Goal: Check status: Check status

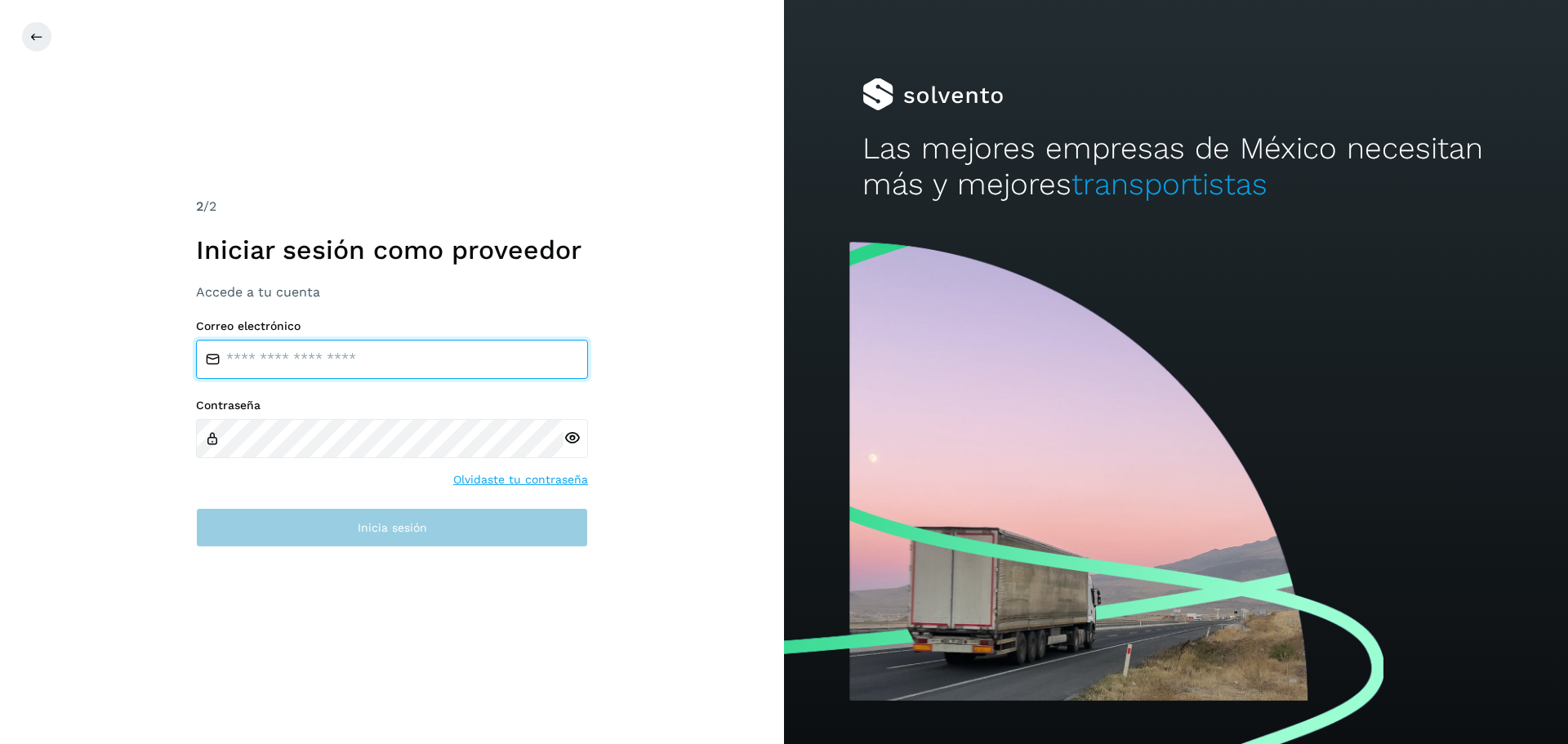
type input "**********"
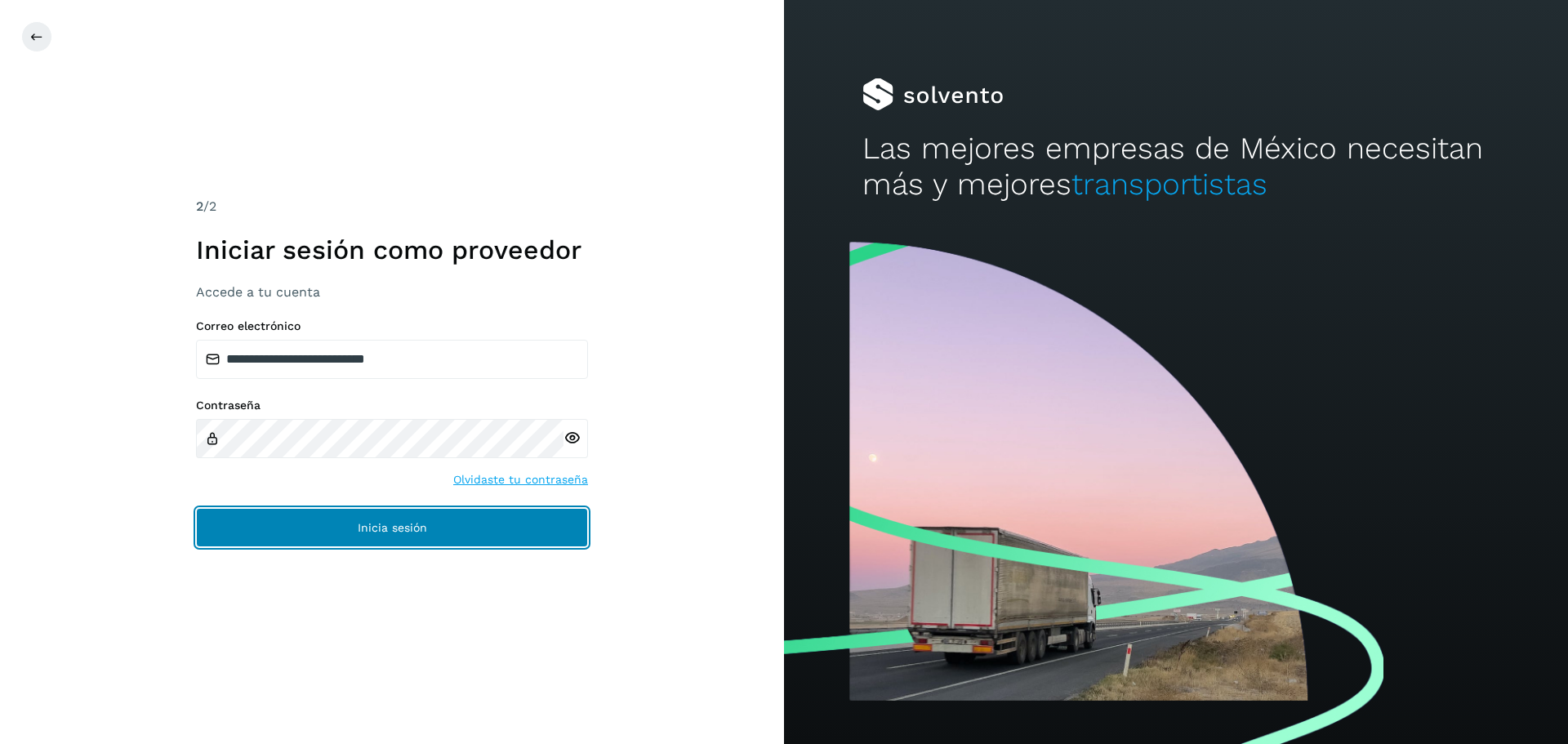
click at [304, 514] on button "Inicia sesión" at bounding box center [391, 527] width 392 height 39
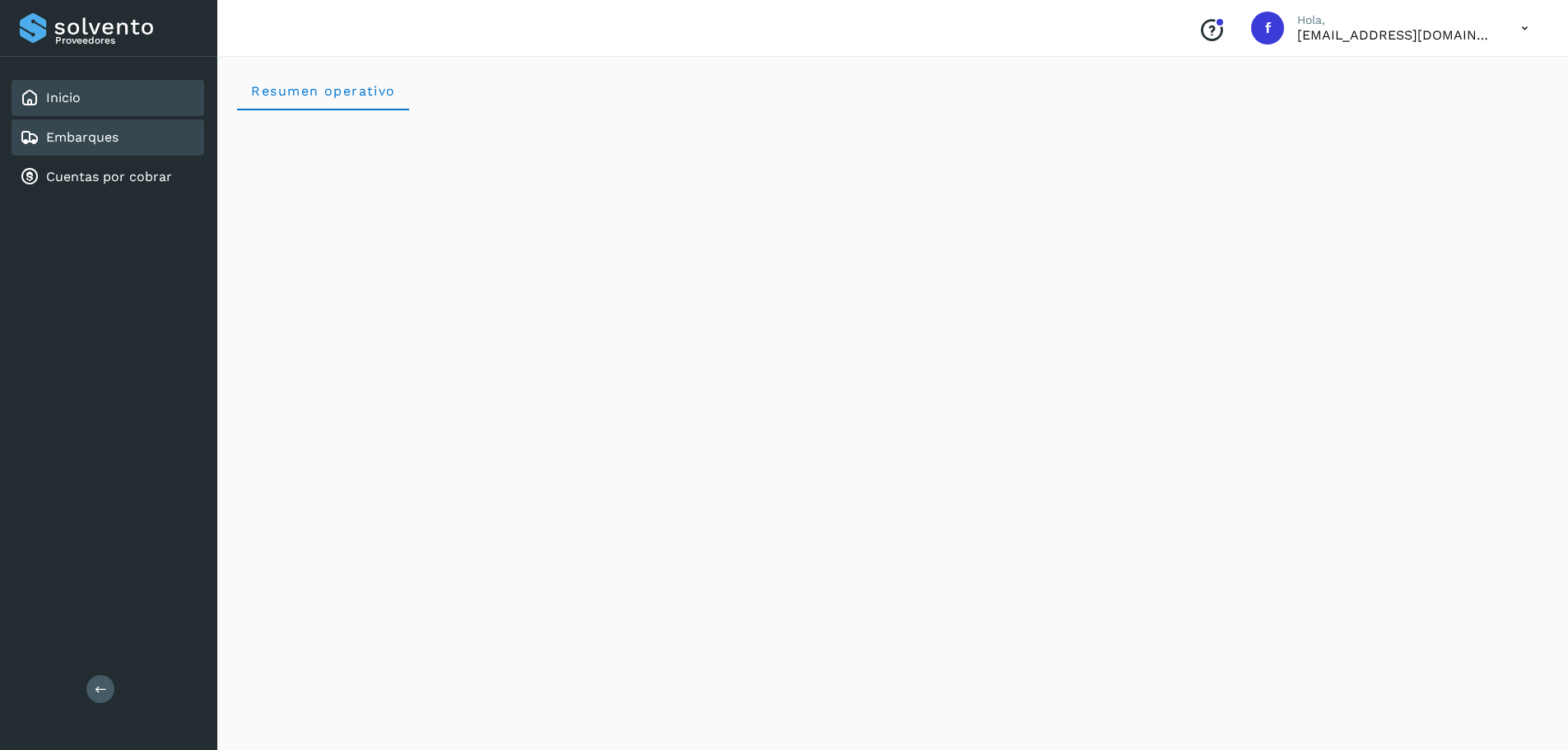
click at [171, 128] on div "Embarques" at bounding box center [108, 137] width 193 height 36
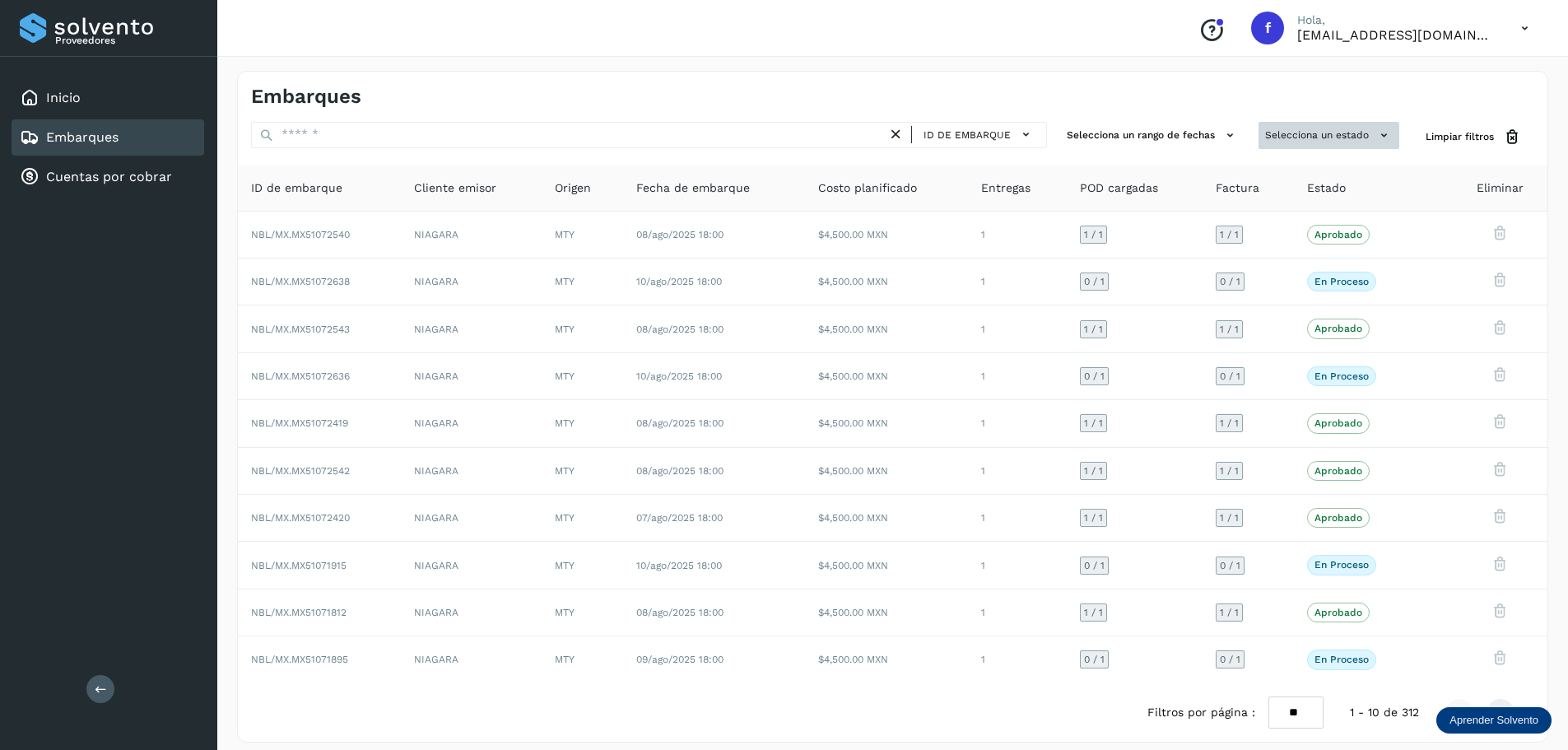
click at [1291, 126] on button "Selecciona un estado" at bounding box center [1329, 135] width 140 height 28
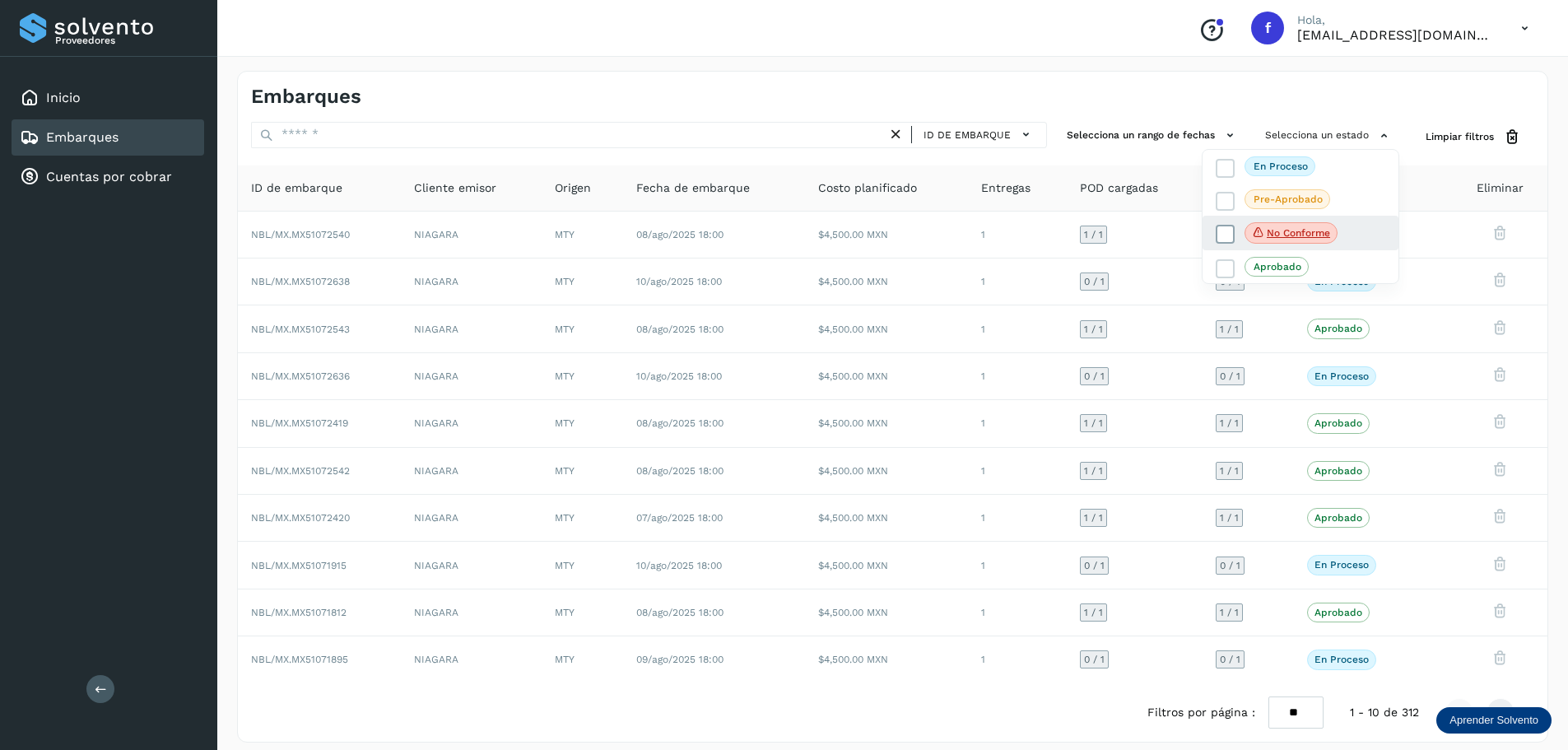
click at [1305, 237] on p "No conforme" at bounding box center [1298, 233] width 63 height 12
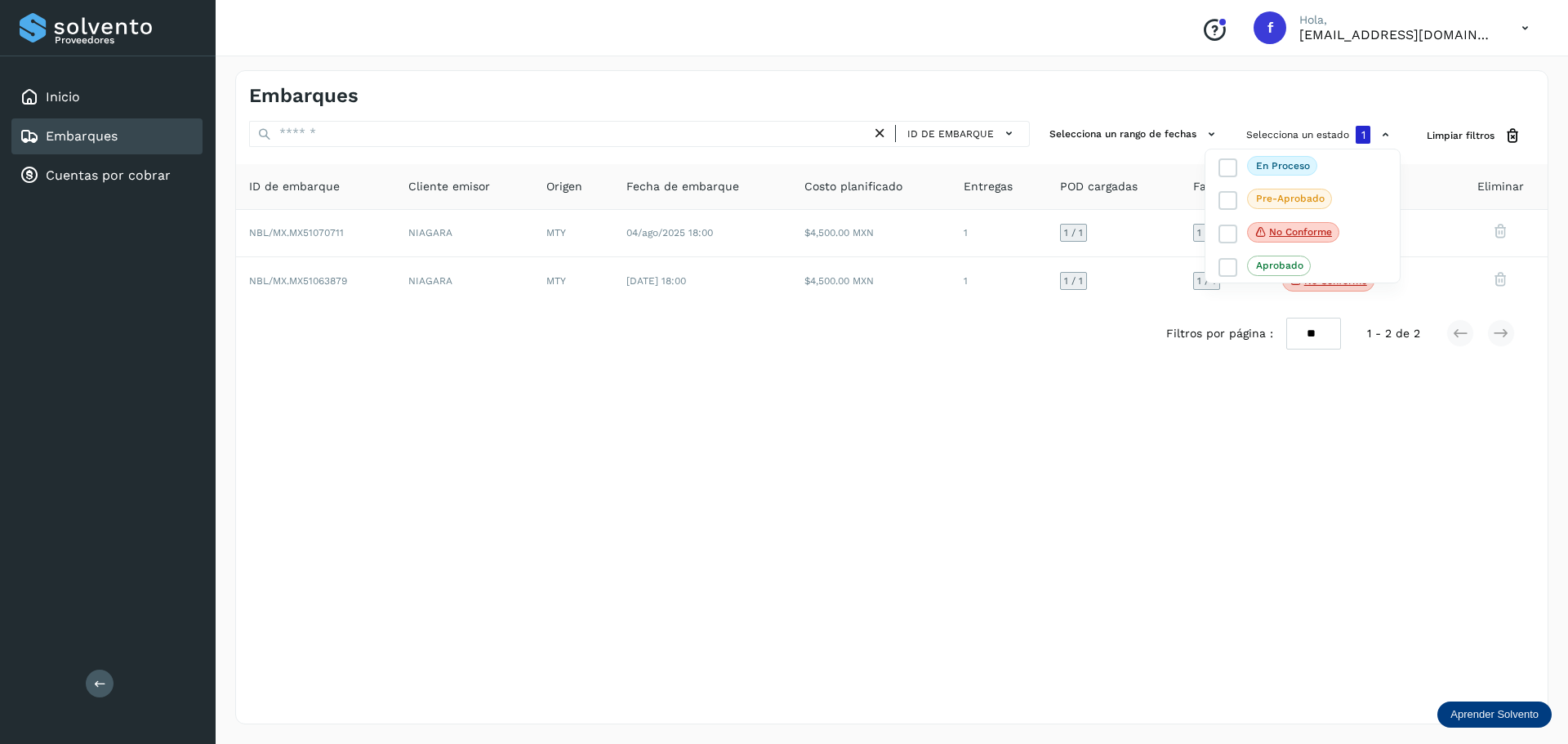
click at [1082, 368] on div at bounding box center [784, 372] width 1568 height 744
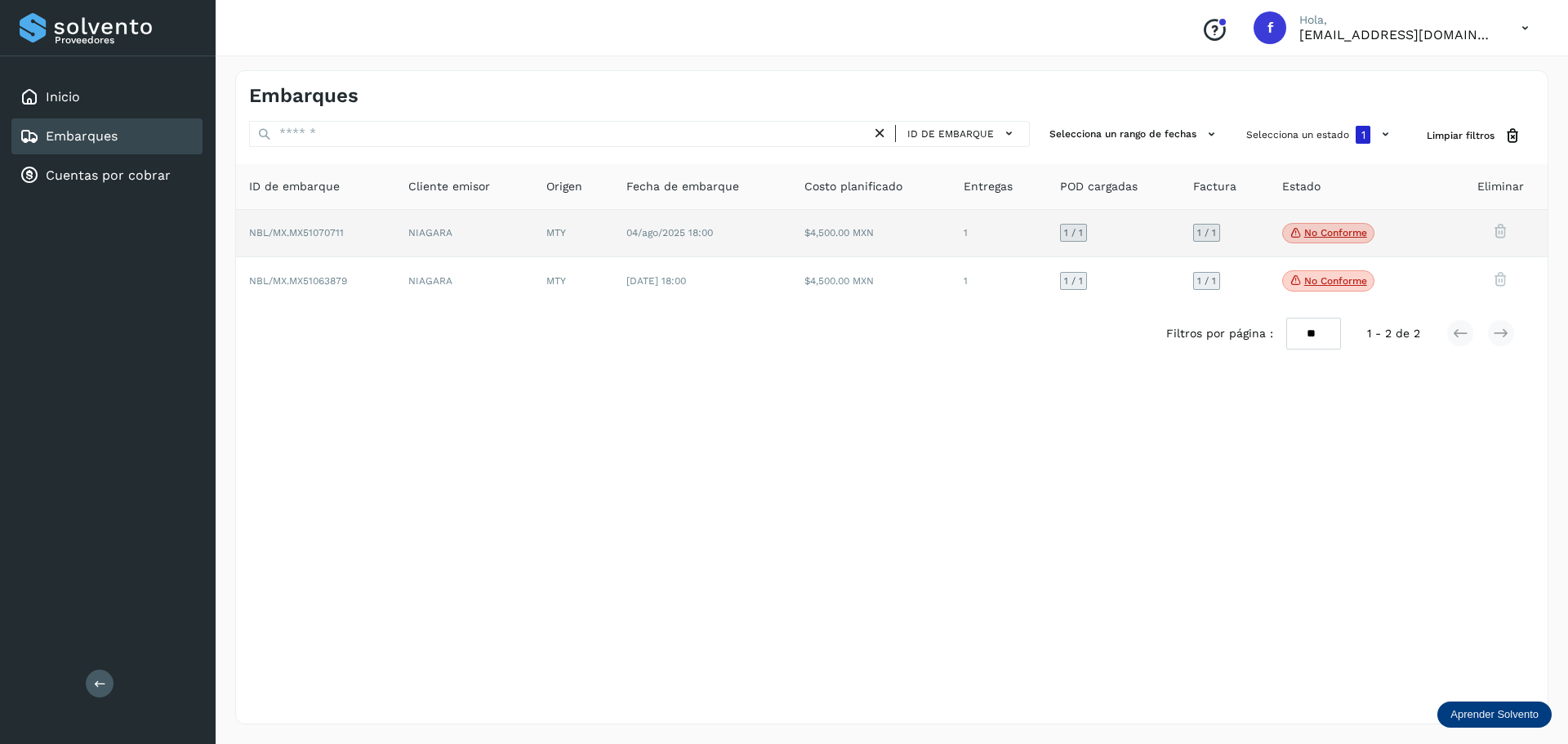
click at [775, 252] on td "04/ago/2025 18:00" at bounding box center [702, 234] width 178 height 48
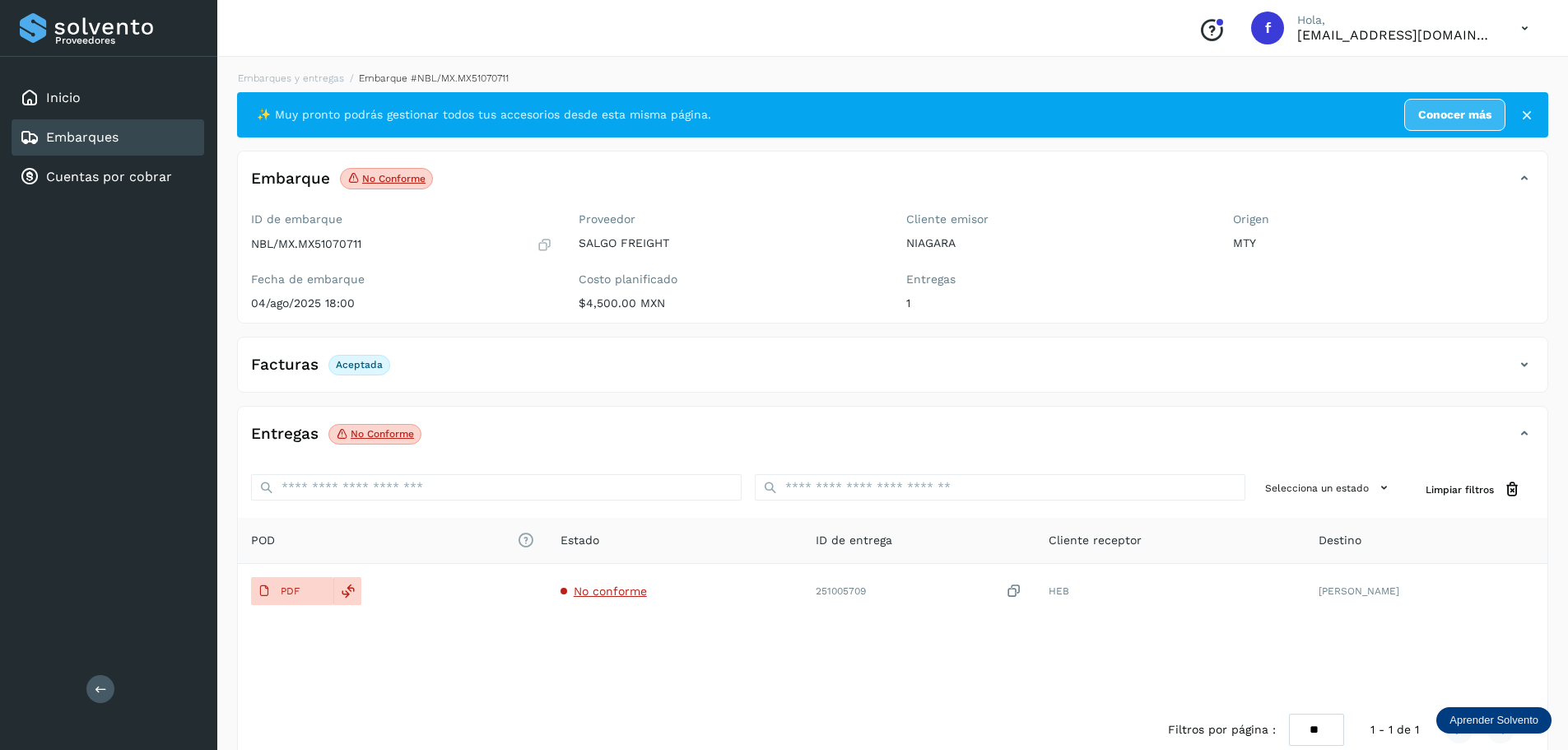
click at [357, 437] on p "No conforme" at bounding box center [383, 433] width 63 height 12
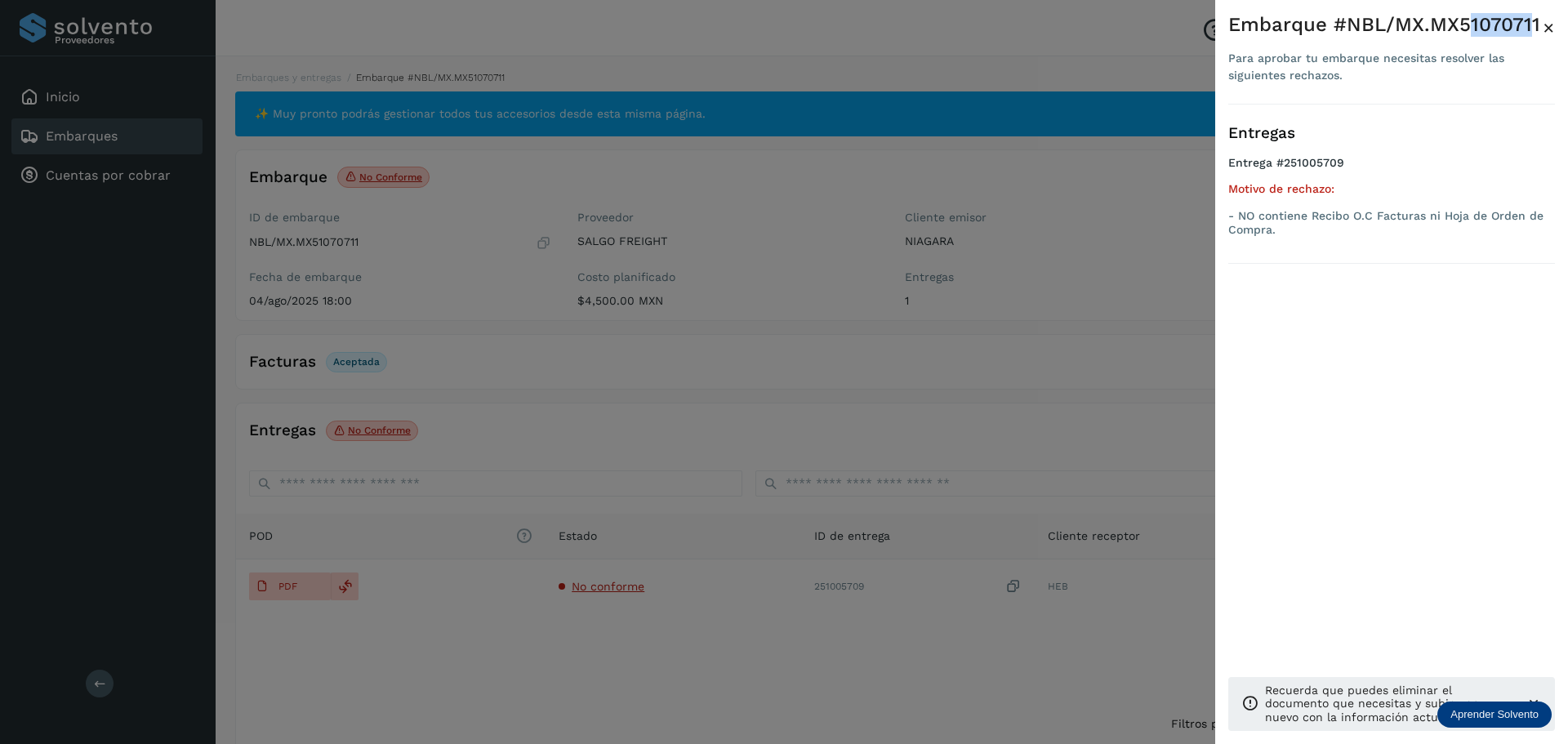
drag, startPoint x: 1516, startPoint y: 20, endPoint x: 1505, endPoint y: 27, distance: 13.0
click at [1464, 27] on div "Embarque #NBL/MX.MX51070711" at bounding box center [1385, 25] width 314 height 24
drag, startPoint x: 1537, startPoint y: 28, endPoint x: 1452, endPoint y: 28, distance: 85.0
click at [1452, 28] on div "Embarque #NBL/MX.MX51070711" at bounding box center [1385, 25] width 314 height 24
copy div "51070711"
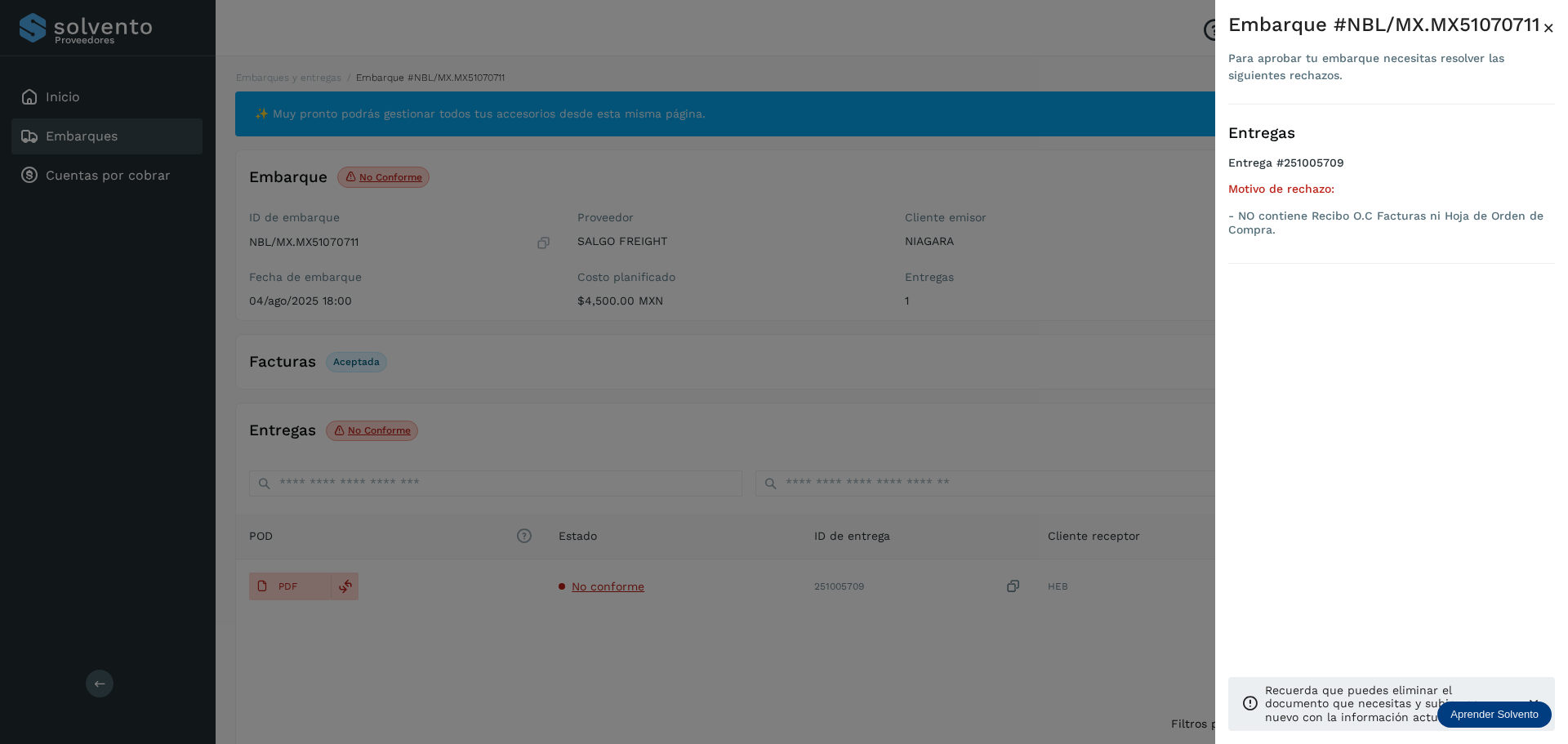
drag, startPoint x: 927, startPoint y: 302, endPoint x: 1285, endPoint y: 176, distance: 379.5
click at [927, 302] on div at bounding box center [784, 372] width 1568 height 744
